Goal: Information Seeking & Learning: Learn about a topic

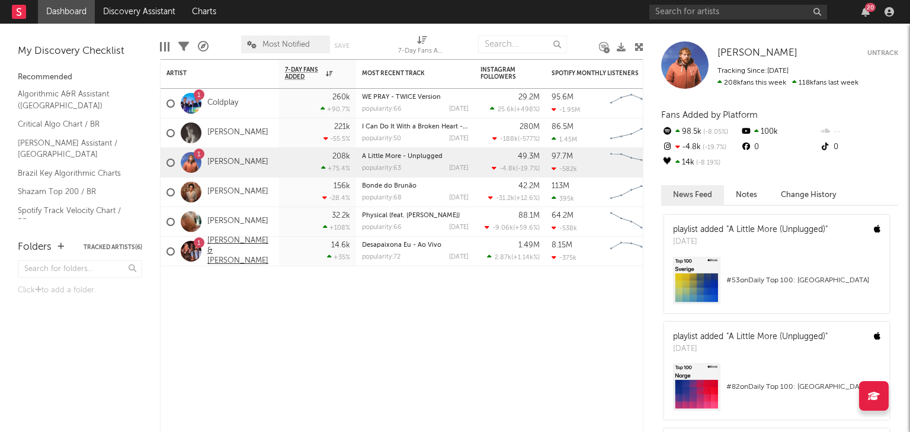
click at [225, 245] on link "[PERSON_NAME] & [PERSON_NAME]" at bounding box center [240, 251] width 66 height 30
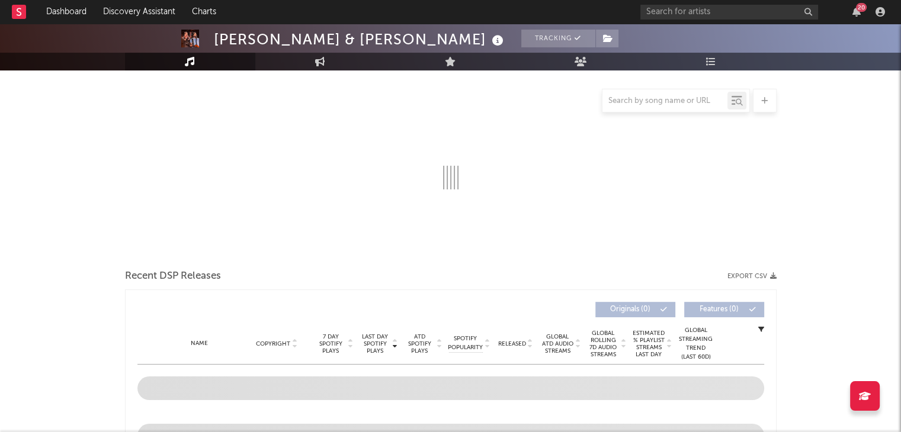
select select "6m"
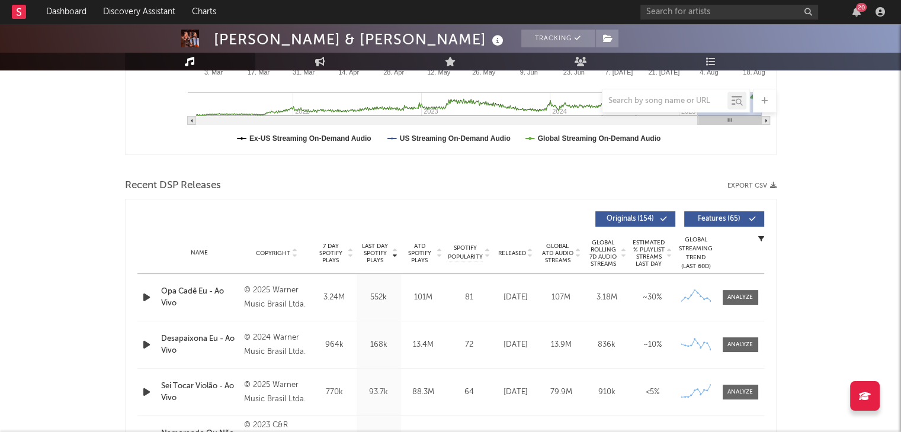
scroll to position [318, 0]
click at [733, 346] on div at bounding box center [739, 345] width 25 height 9
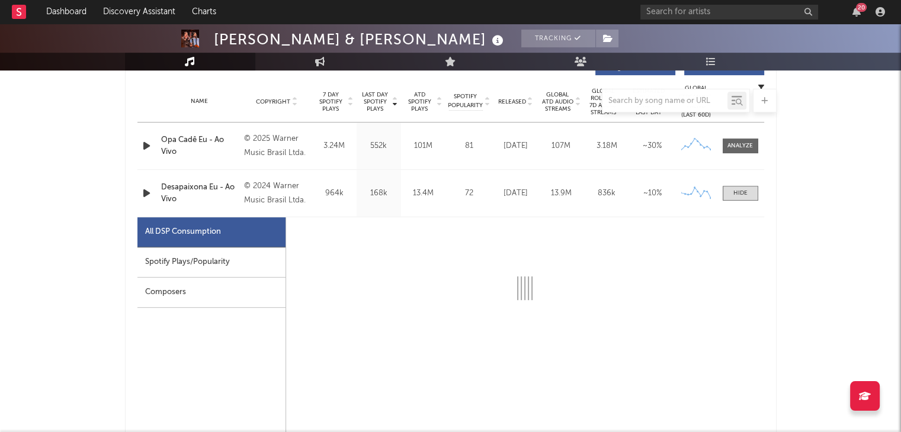
scroll to position [472, 0]
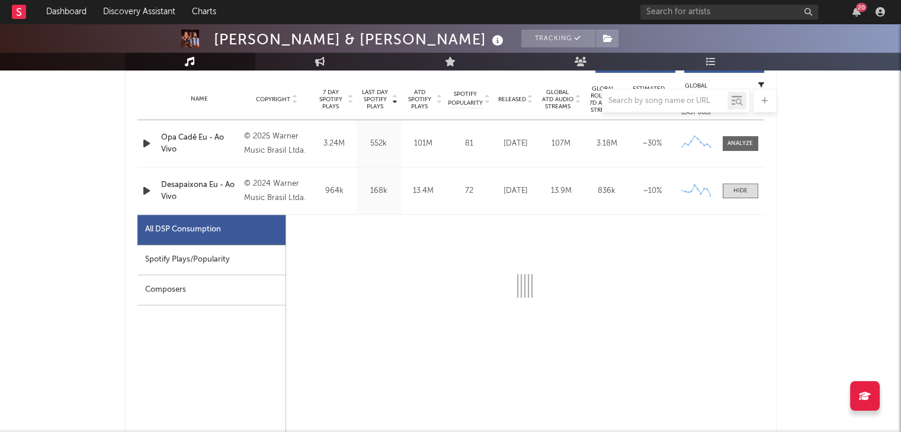
select select "1w"
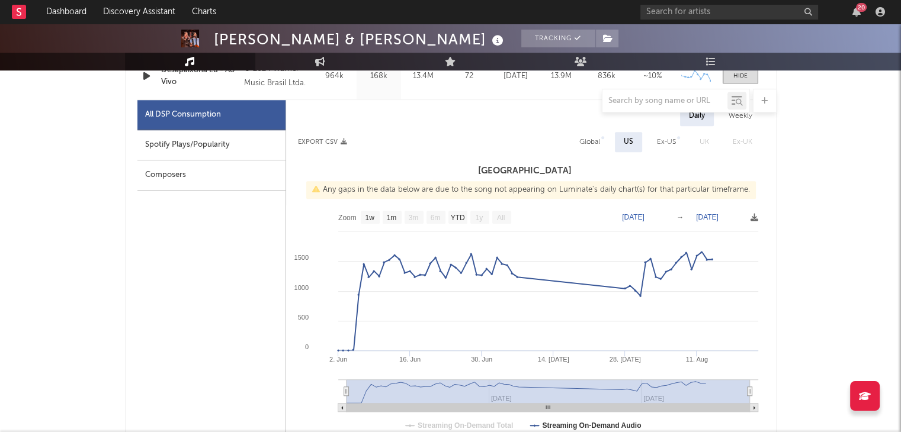
scroll to position [588, 0]
click at [583, 143] on div "Global" at bounding box center [589, 141] width 21 height 14
select select "1w"
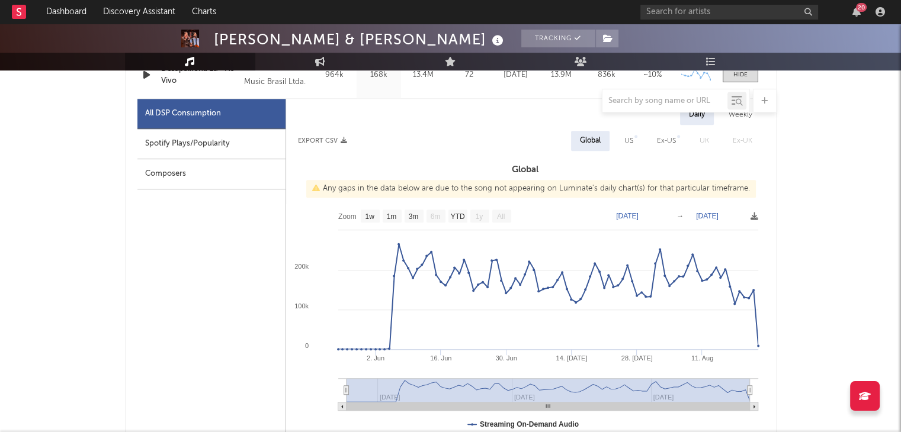
drag, startPoint x: 700, startPoint y: 393, endPoint x: 659, endPoint y: 386, distance: 40.8
click at [659, 386] on rect at bounding box center [548, 391] width 403 height 24
click at [193, 148] on div "Spotify Plays/Popularity" at bounding box center [211, 144] width 148 height 30
select select "1w"
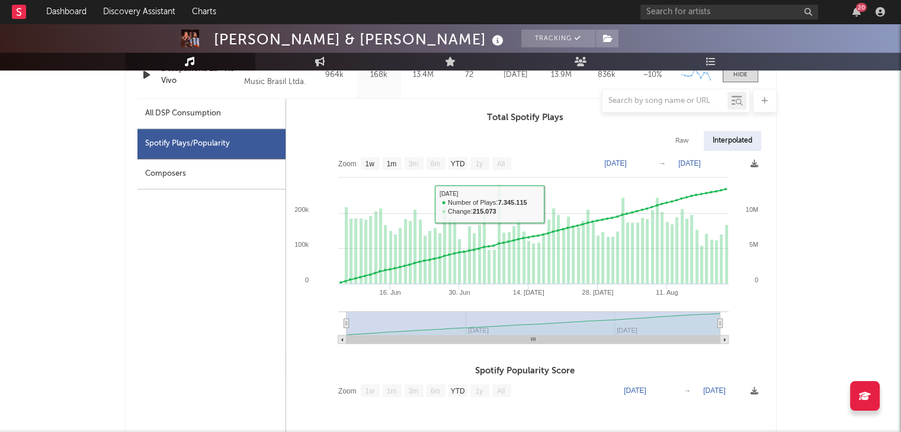
click at [249, 121] on div "All DSP Consumption" at bounding box center [211, 114] width 148 height 30
select select "1w"
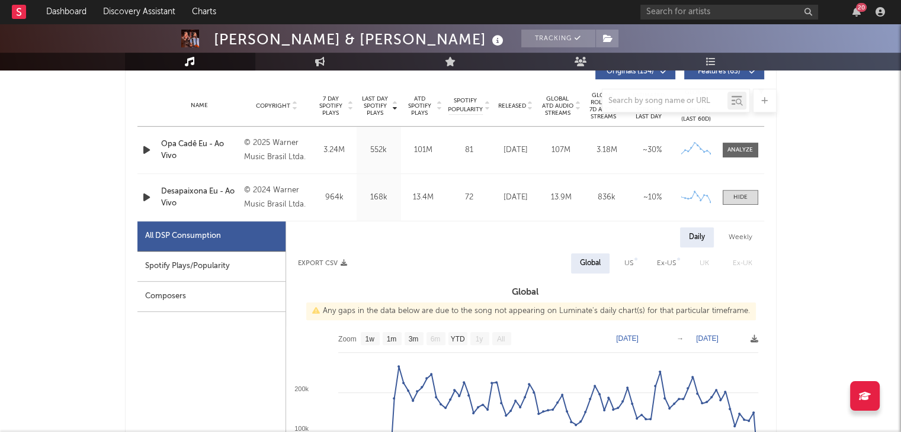
scroll to position [464, 0]
click at [206, 191] on div "Desapaixona Eu - Ao Vivo" at bounding box center [200, 198] width 78 height 23
click at [562, 220] on div "Name Desapaixona Eu - Ao Vivo Copyright © 2024 Warner Music Brasil Ltda. Label …" at bounding box center [450, 198] width 627 height 47
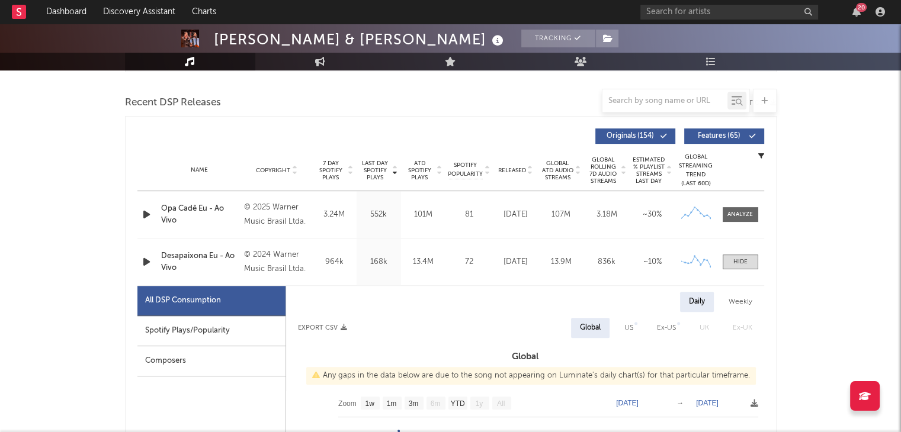
scroll to position [398, 0]
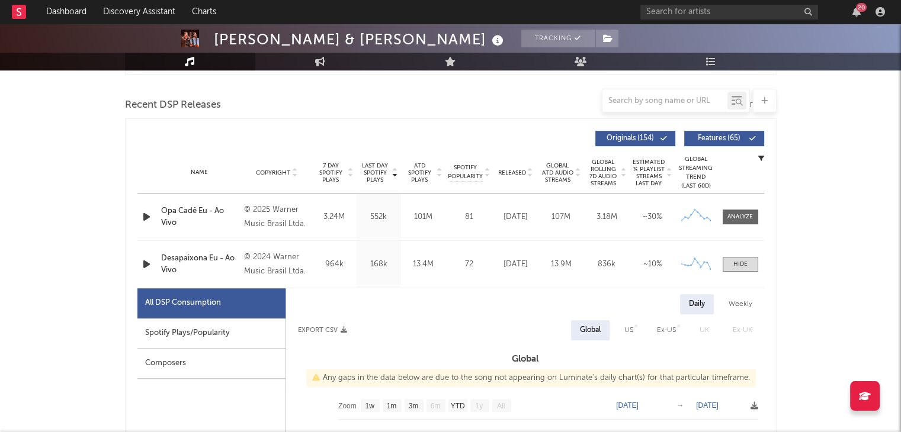
click at [670, 331] on div "Ex-US" at bounding box center [666, 330] width 19 height 14
select select "1w"
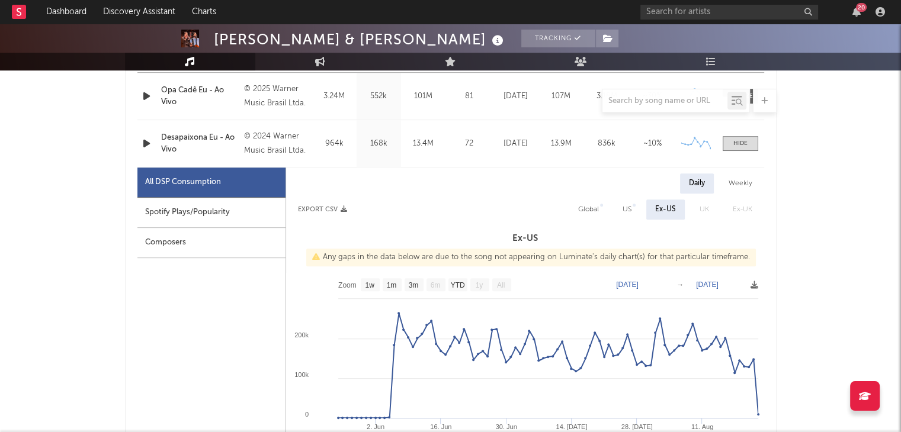
scroll to position [538, 0]
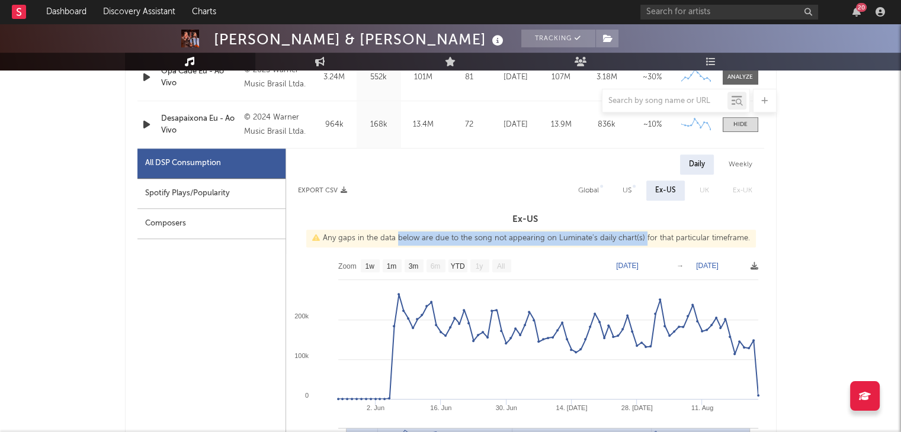
drag, startPoint x: 401, startPoint y: 236, endPoint x: 643, endPoint y: 238, distance: 241.7
click at [643, 238] on div "Any gaps in the data below are due to the song not appearing on Luminate's dail…" at bounding box center [531, 239] width 450 height 18
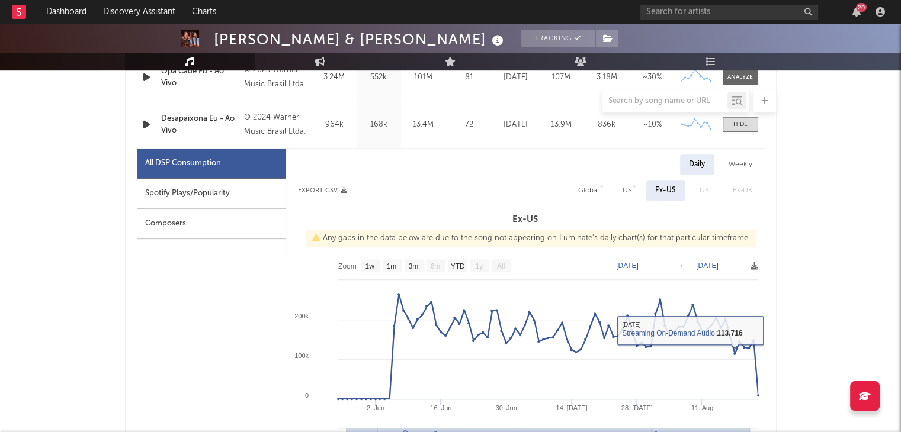
click at [703, 264] on text "[DATE]" at bounding box center [707, 266] width 23 height 8
click at [669, 275] on rect at bounding box center [525, 372] width 478 height 237
click at [639, 268] on text "[DATE]" at bounding box center [627, 266] width 23 height 8
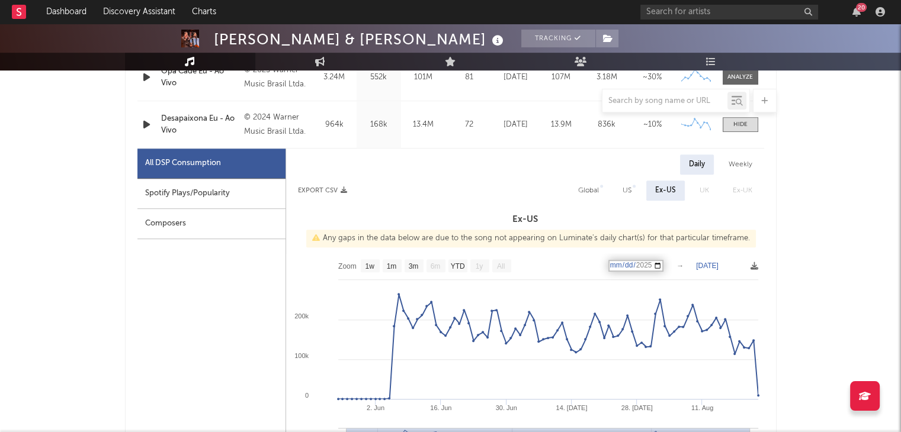
click at [643, 267] on input "[DATE]" at bounding box center [635, 266] width 55 height 12
click at [659, 266] on input "[DATE]" at bounding box center [635, 266] width 55 height 12
click at [661, 265] on input "[DATE]" at bounding box center [635, 266] width 55 height 12
type input "[DATE]"
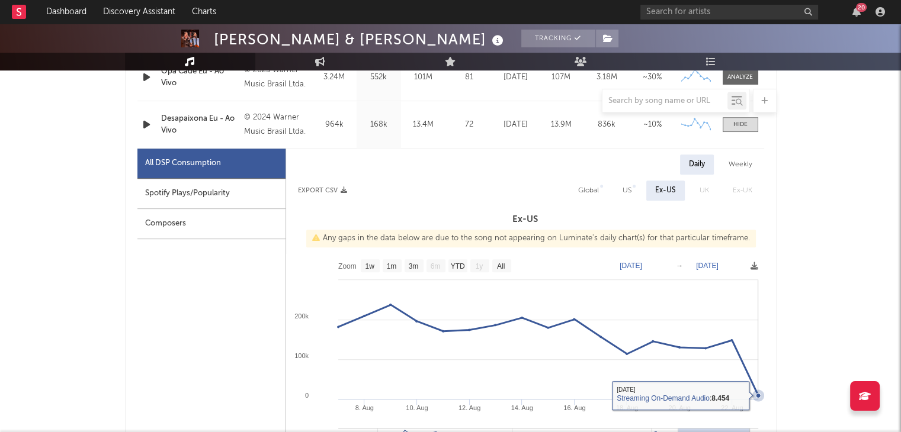
scroll to position [673, 0]
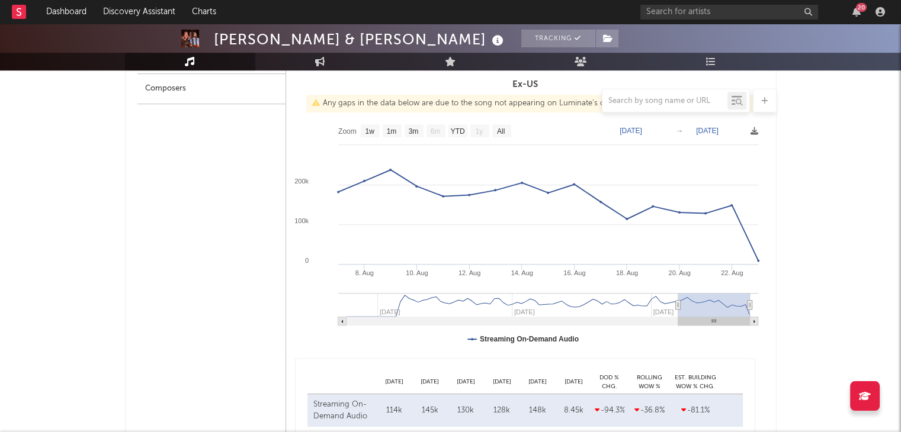
type input "[DATE]"
drag, startPoint x: 746, startPoint y: 302, endPoint x: 787, endPoint y: 301, distance: 40.9
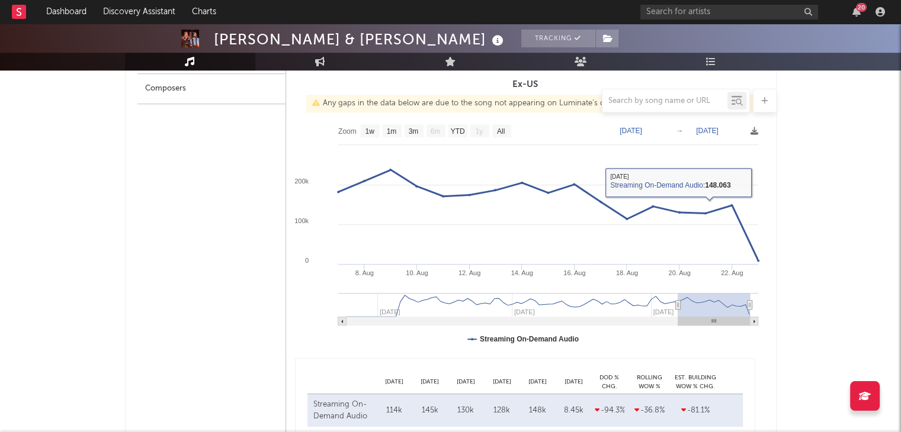
drag, startPoint x: 681, startPoint y: 267, endPoint x: 844, endPoint y: 219, distance: 169.8
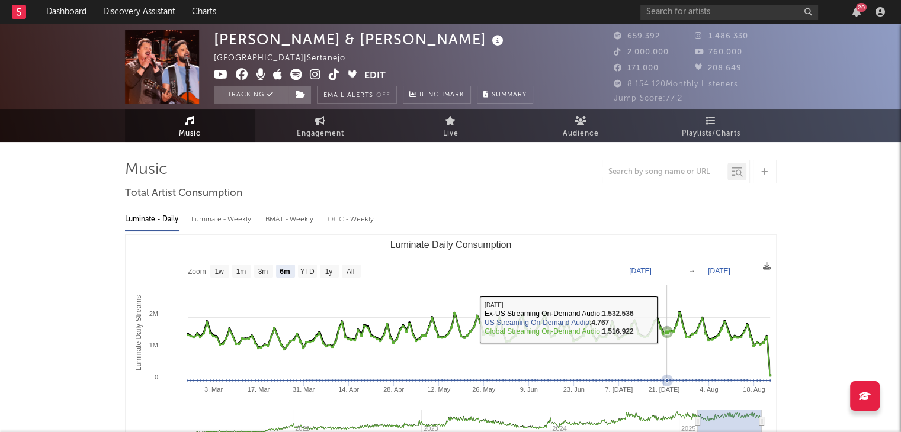
scroll to position [92, 0]
